Goal: Understand process/instructions: Learn how to perform a task or action

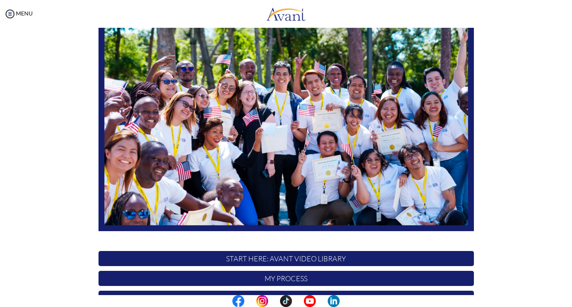
scroll to position [134, 0]
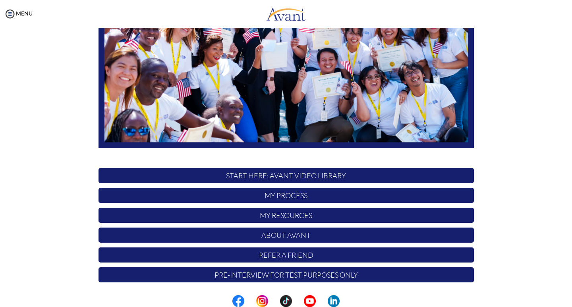
click at [273, 177] on p "START HERE: Avant Video Library" at bounding box center [286, 175] width 375 height 15
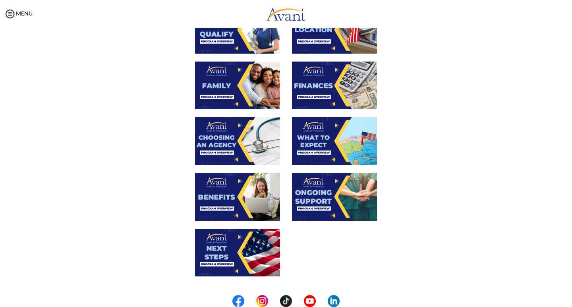
scroll to position [159, 0]
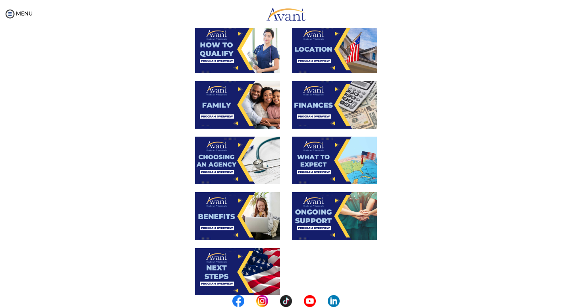
click at [19, 9] on div "MENU" at bounding box center [16, 153] width 33 height 307
click at [25, 12] on link "MENU" at bounding box center [18, 13] width 29 height 7
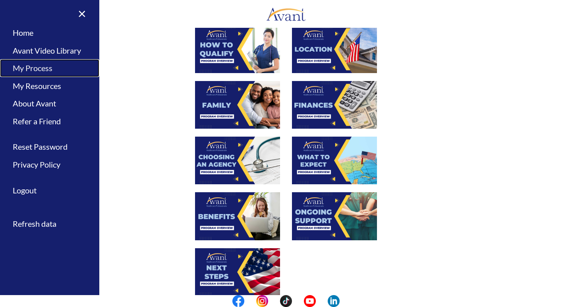
click at [36, 70] on link "My Process" at bounding box center [49, 68] width 99 height 18
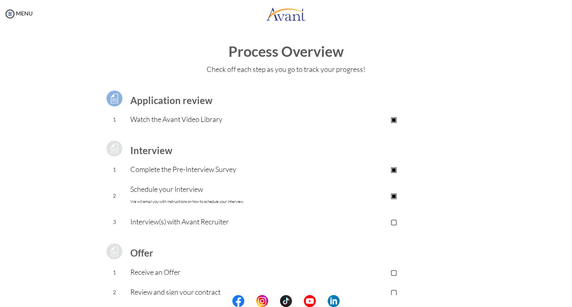
click at [392, 169] on p "▣" at bounding box center [393, 169] width 159 height 11
click at [394, 170] on p "▣" at bounding box center [393, 169] width 159 height 11
click at [393, 171] on p "▣" at bounding box center [393, 169] width 159 height 11
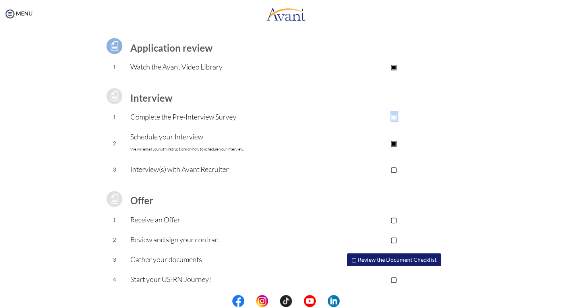
scroll to position [54, 0]
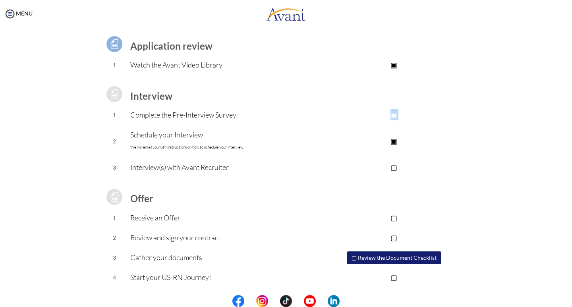
click at [391, 255] on button "▢ Review the Document Checklist" at bounding box center [394, 258] width 95 height 13
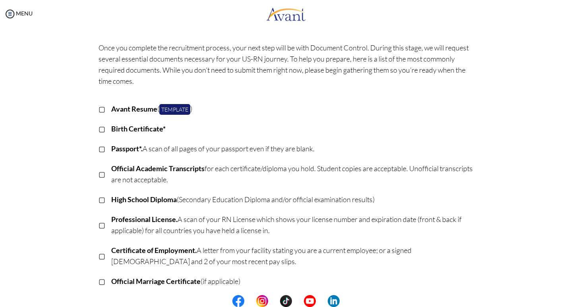
scroll to position [0, 0]
